Goal: Find specific page/section

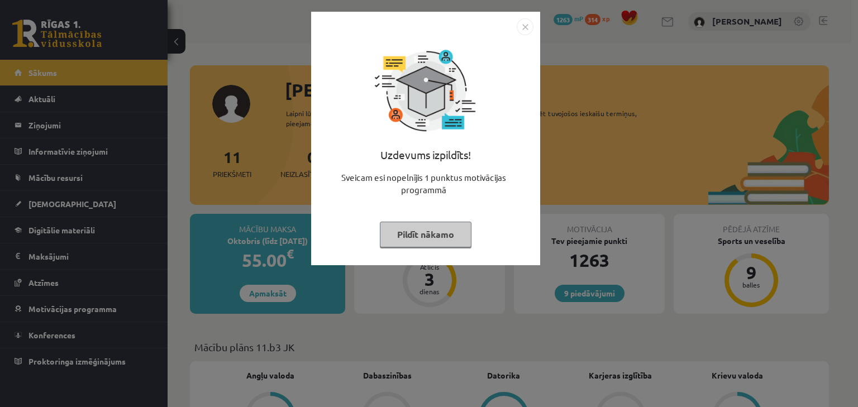
click at [436, 235] on button "Pildīt nākamo" at bounding box center [426, 235] width 92 height 26
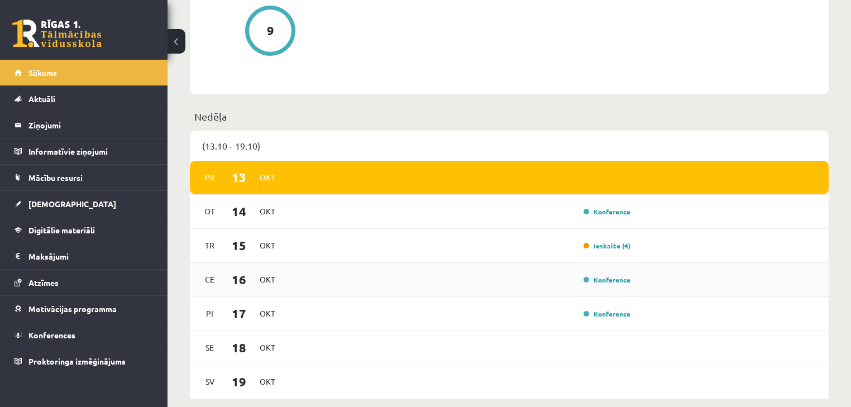
scroll to position [595, 0]
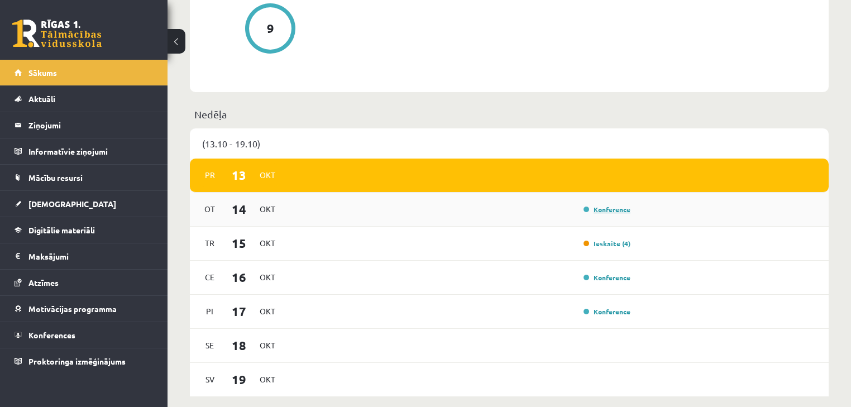
click at [615, 210] on link "Konference" at bounding box center [607, 209] width 47 height 9
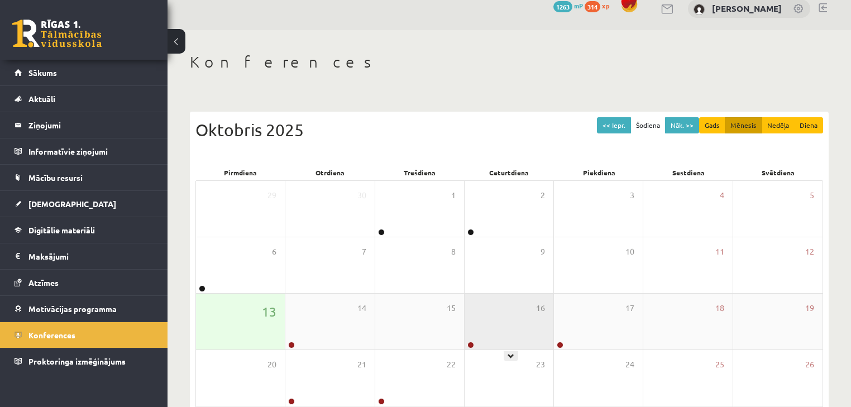
scroll to position [104, 0]
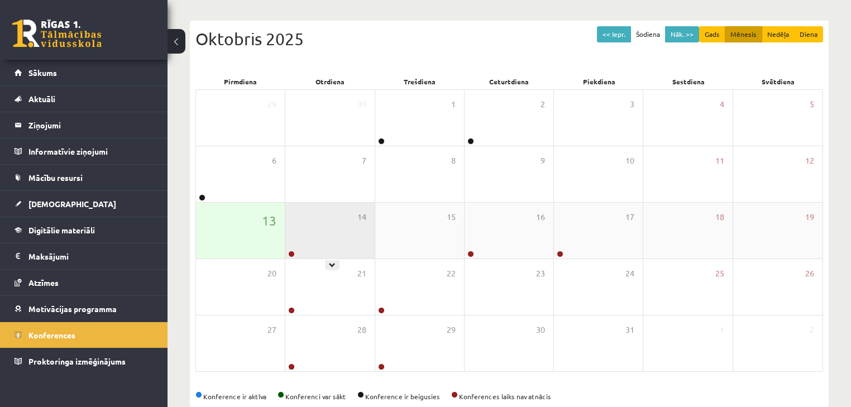
click at [348, 245] on div "14" at bounding box center [329, 231] width 89 height 56
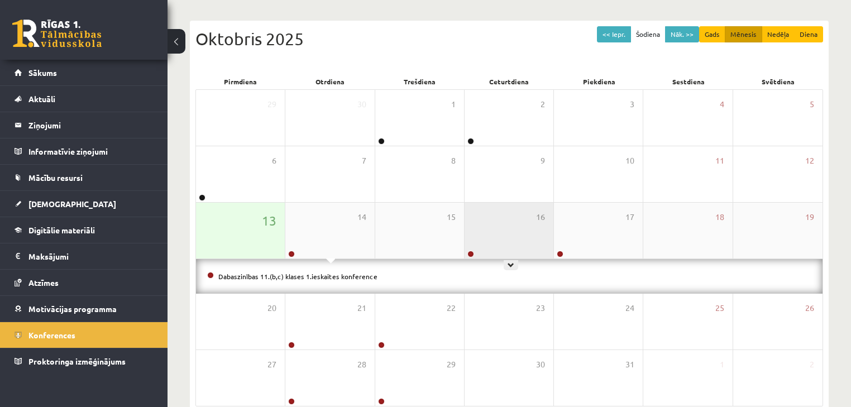
click at [509, 228] on div "16" at bounding box center [509, 231] width 89 height 56
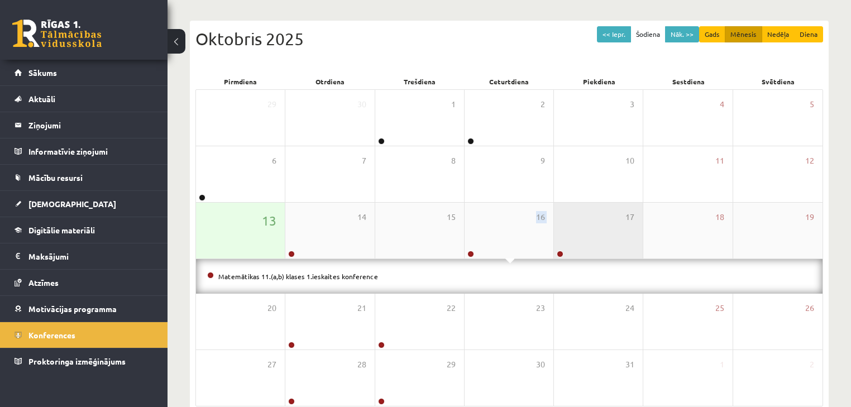
click at [593, 213] on div "13 14 15 16 17 18 19" at bounding box center [509, 231] width 627 height 56
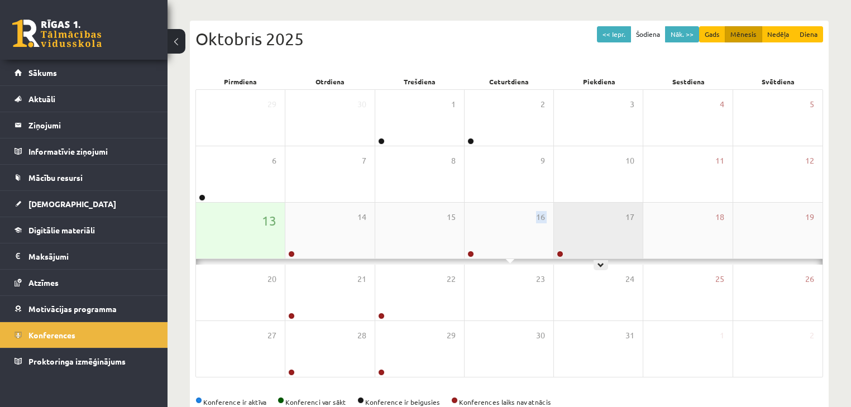
click at [593, 213] on div "17" at bounding box center [598, 231] width 89 height 56
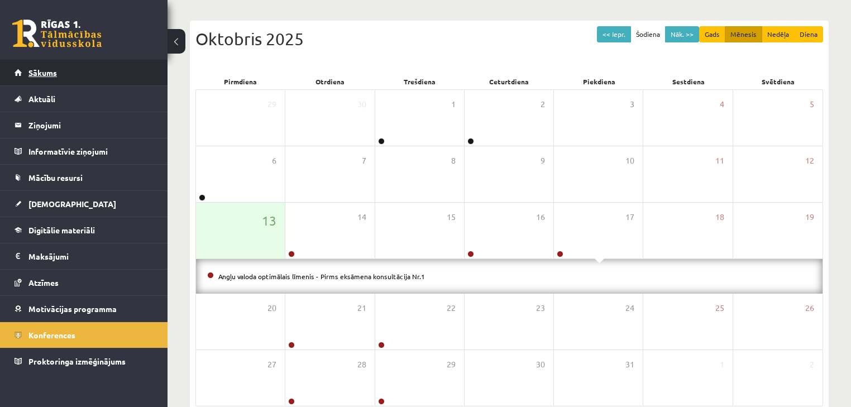
click at [80, 73] on link "Sākums" at bounding box center [84, 73] width 139 height 26
